Goal: Task Accomplishment & Management: Complete application form

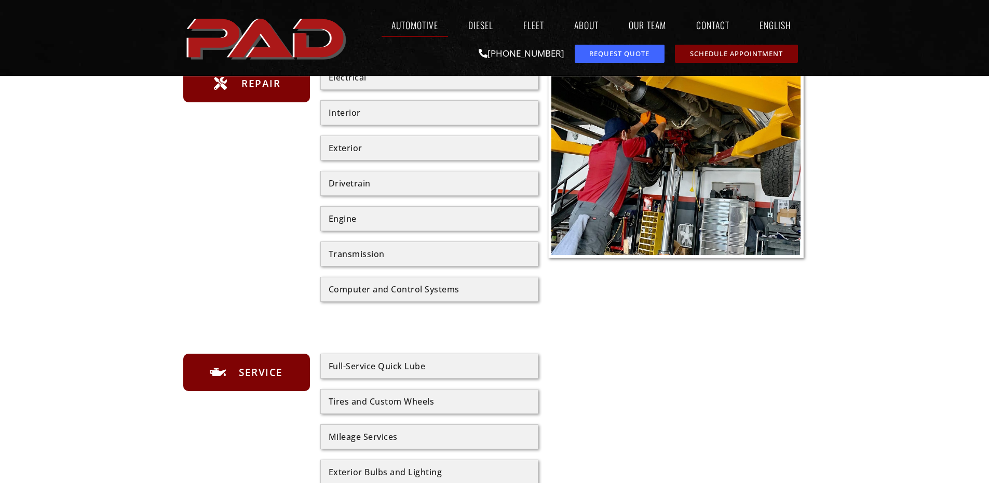
scroll to position [246, 0]
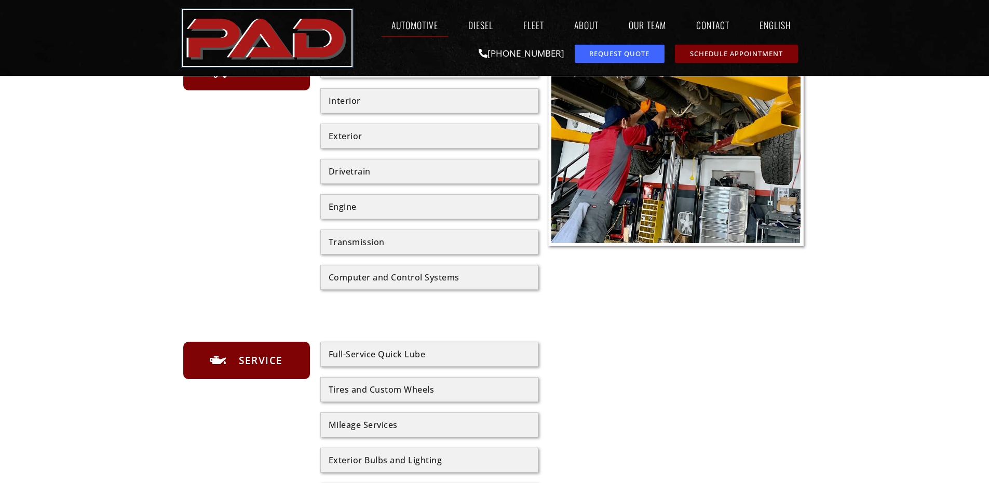
click at [320, 66] on img "pro automotive and diesel home page" at bounding box center [267, 38] width 168 height 56
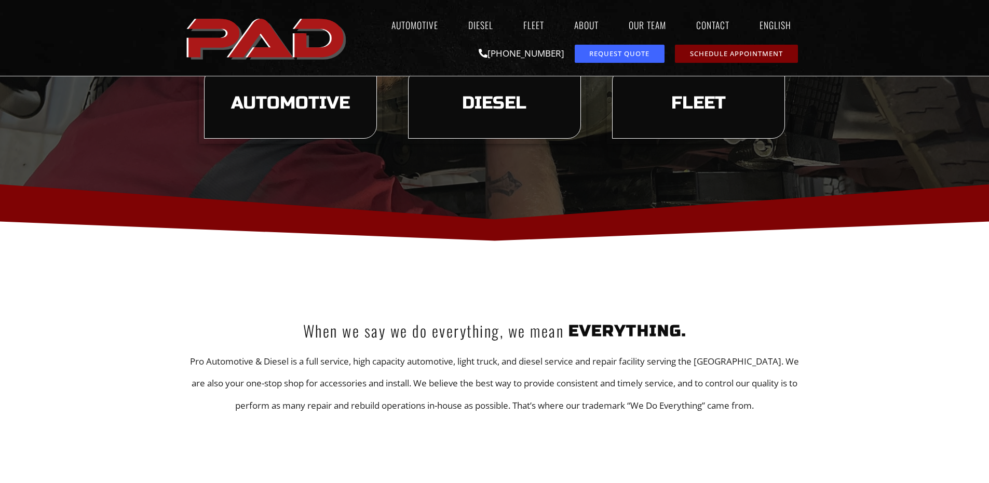
scroll to position [296, 0]
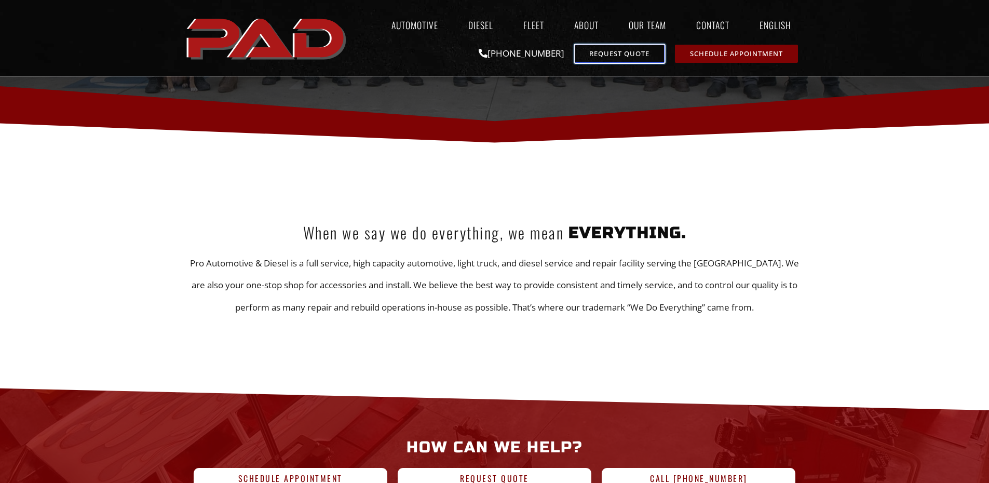
click at [622, 57] on span "Request Quote" at bounding box center [619, 53] width 60 height 7
